Goal: Find specific page/section: Find specific page/section

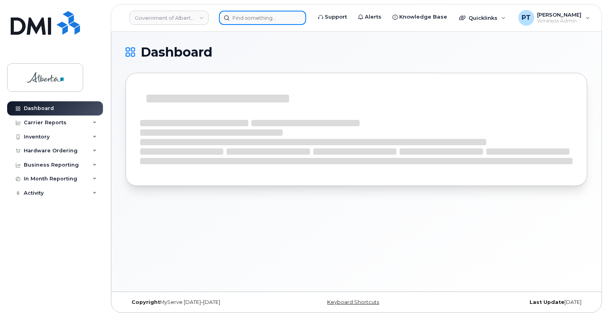
click at [240, 18] on input at bounding box center [262, 18] width 87 height 14
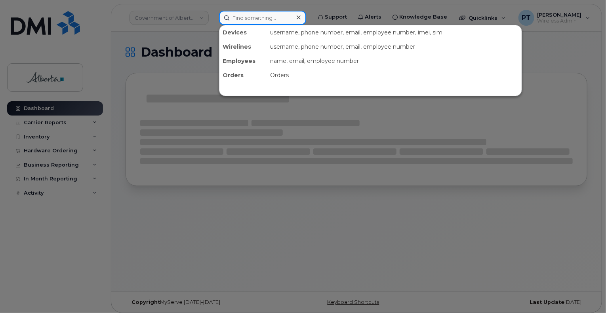
paste input "7802783108"
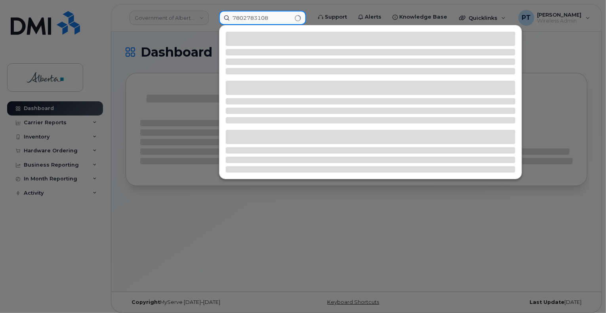
type input "7802783108"
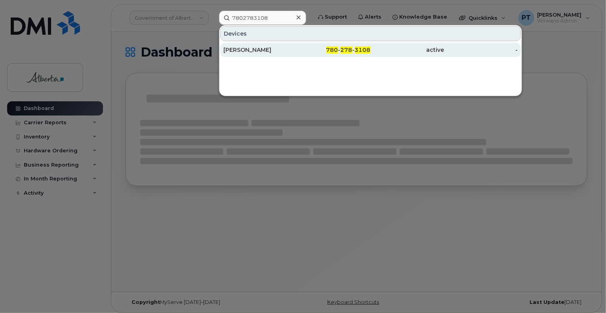
click at [235, 47] on div "[PERSON_NAME]" at bounding box center [261, 50] width 74 height 8
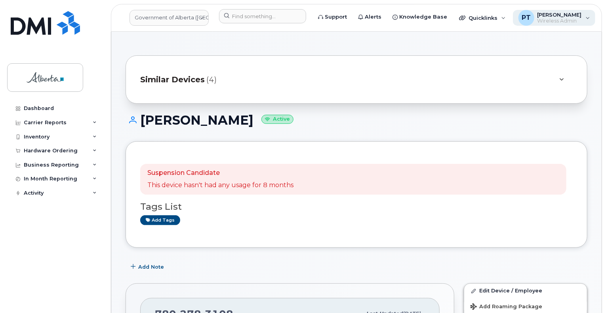
drag, startPoint x: 538, startPoint y: 14, endPoint x: 537, endPoint y: 18, distance: 4.0
click at [538, 14] on span "[PERSON_NAME]" at bounding box center [560, 14] width 44 height 6
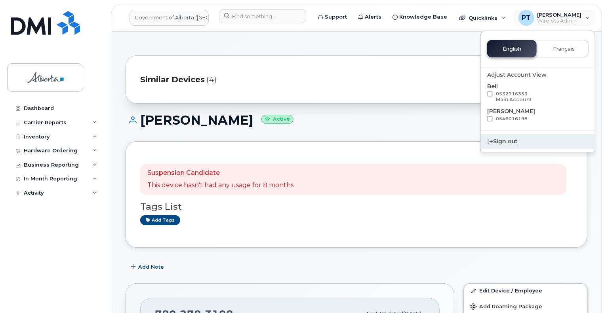
click at [499, 143] on div "Sign out" at bounding box center [538, 141] width 114 height 15
